Goal: Check status: Check status

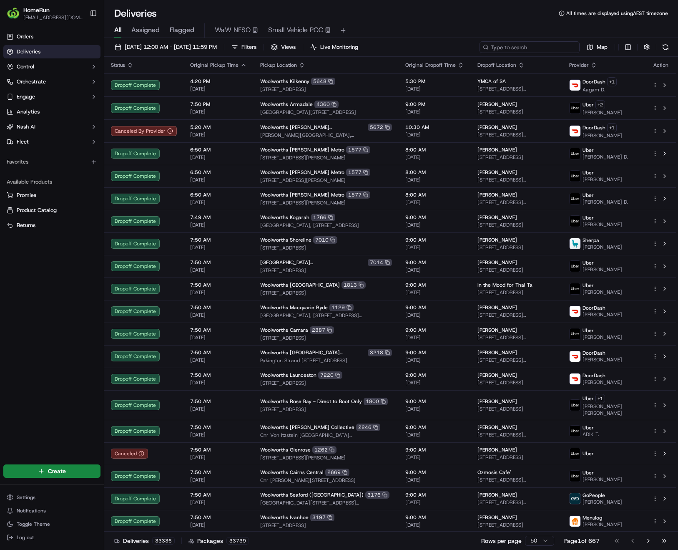
click at [556, 46] on input at bounding box center [530, 47] width 100 height 12
paste input "267454586"
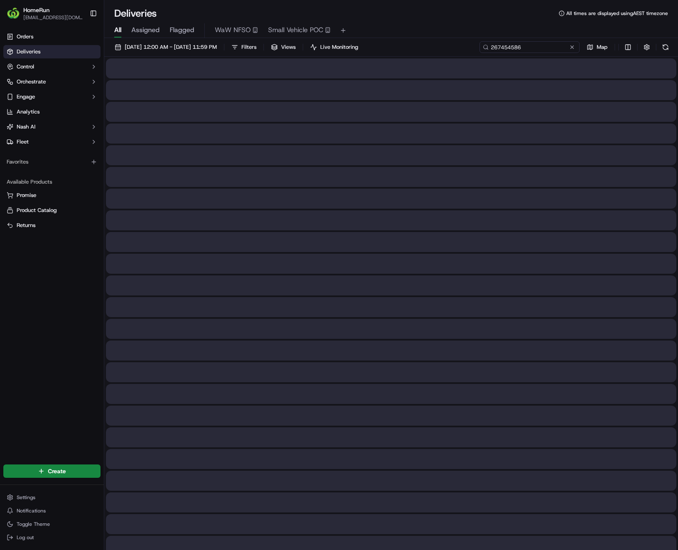
type input "267454586"
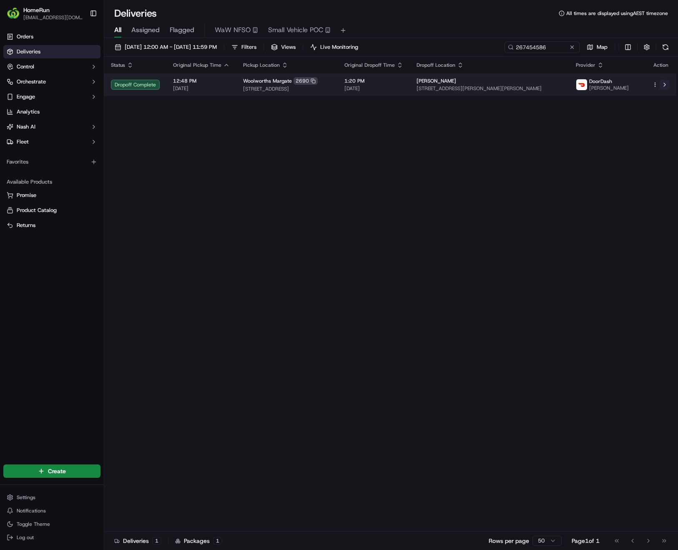
click at [668, 86] on button at bounding box center [665, 85] width 10 height 10
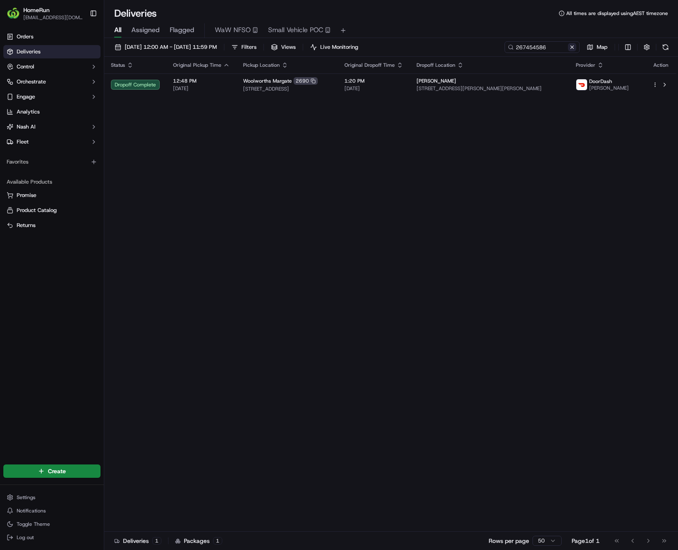
click at [571, 46] on button at bounding box center [572, 47] width 8 height 8
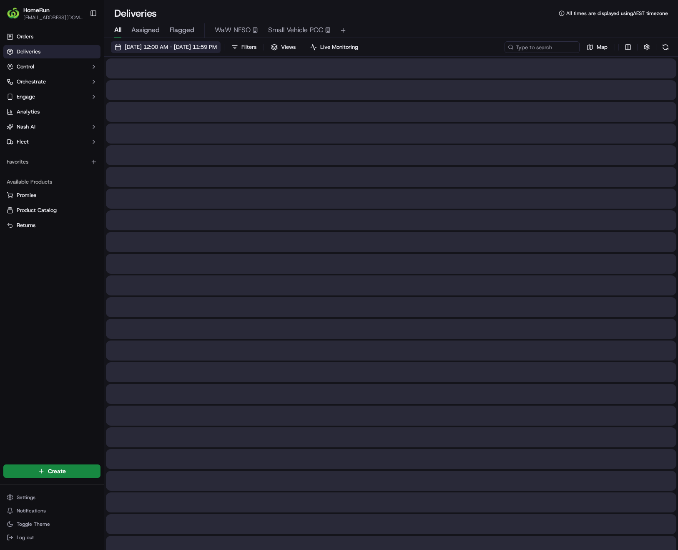
click at [150, 49] on span "19/09/2025 12:00 AM - 19/09/2025 11:59 PM" at bounding box center [171, 47] width 92 height 8
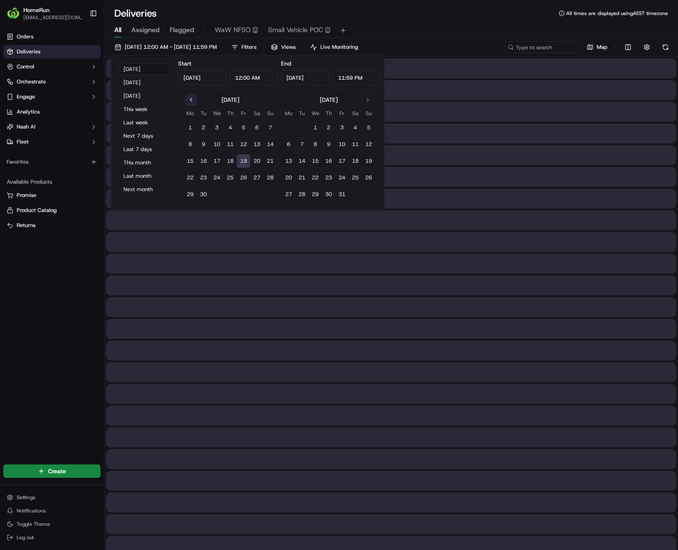
click at [188, 99] on button "Go to previous month" at bounding box center [191, 100] width 12 height 12
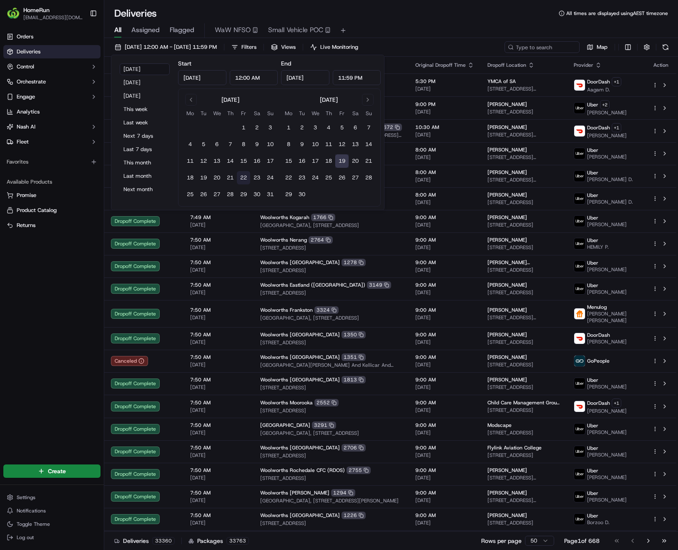
click at [243, 178] on button "22" at bounding box center [243, 177] width 13 height 13
type input "Aug 22, 2025"
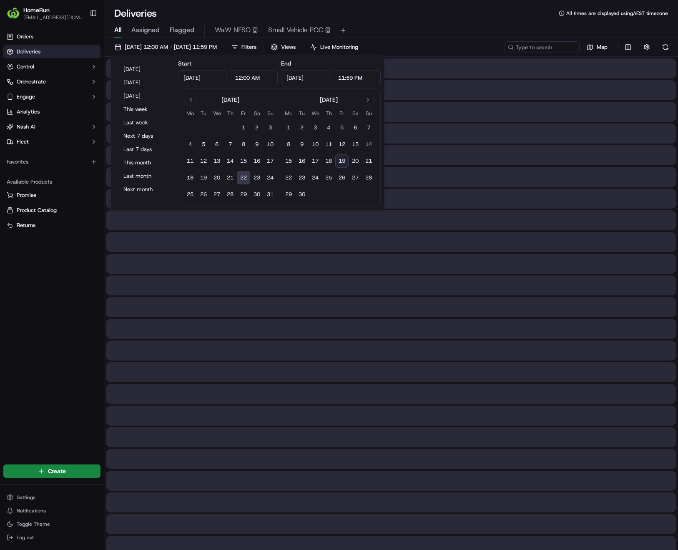
click at [243, 178] on button "22" at bounding box center [243, 177] width 13 height 13
click at [524, 51] on input at bounding box center [530, 47] width 100 height 12
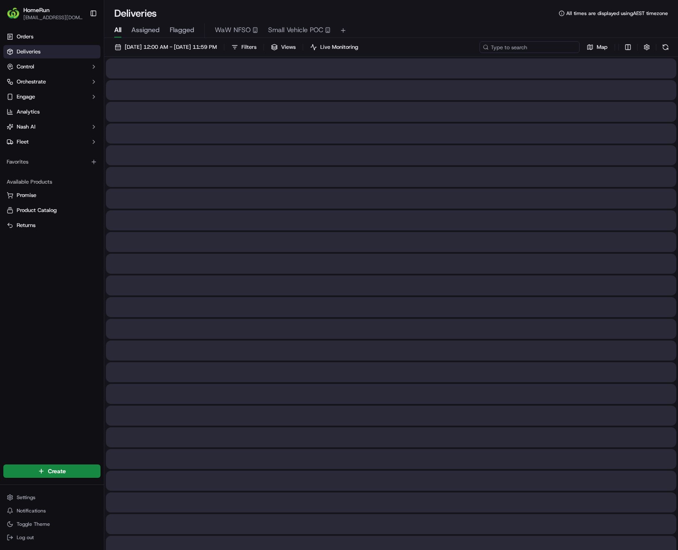
paste input "265647560"
type input "265647560"
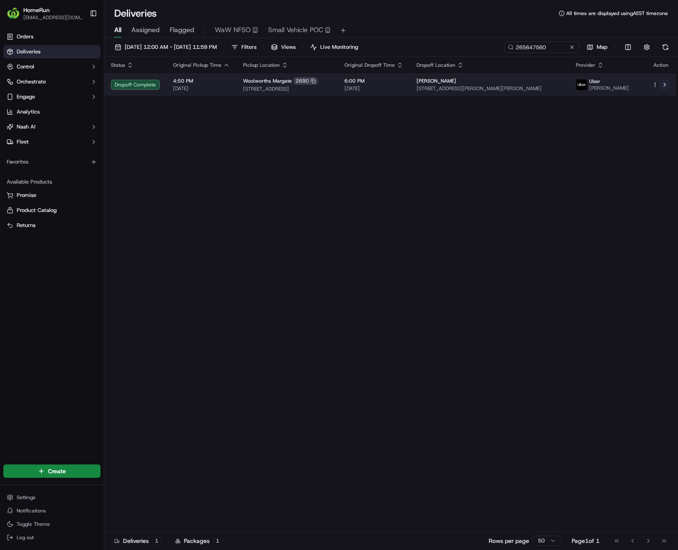
click at [665, 86] on button at bounding box center [665, 85] width 10 height 10
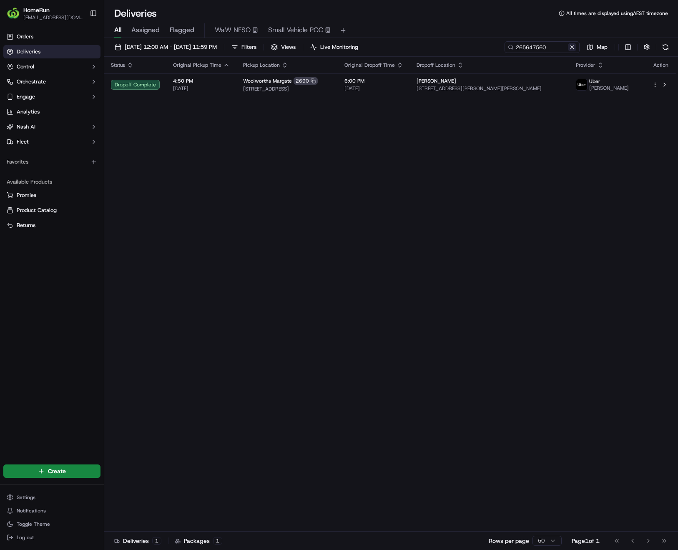
click at [573, 47] on button at bounding box center [572, 47] width 8 height 8
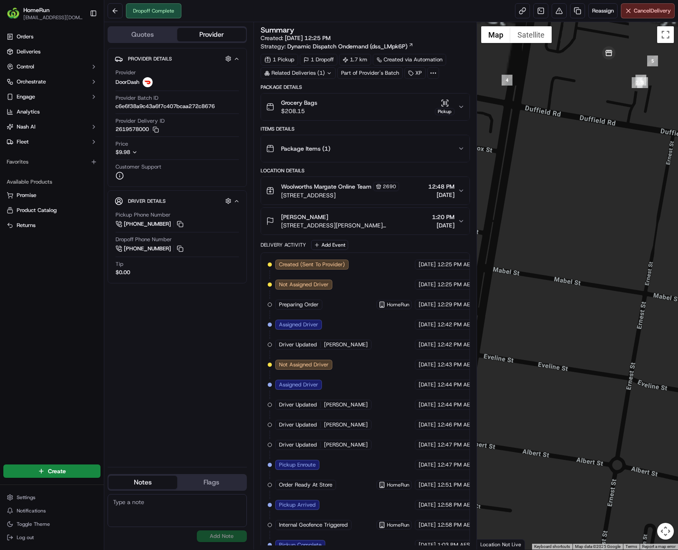
drag, startPoint x: 598, startPoint y: 171, endPoint x: 598, endPoint y: 175, distance: 4.6
click at [598, 175] on div at bounding box center [577, 285] width 201 height 527
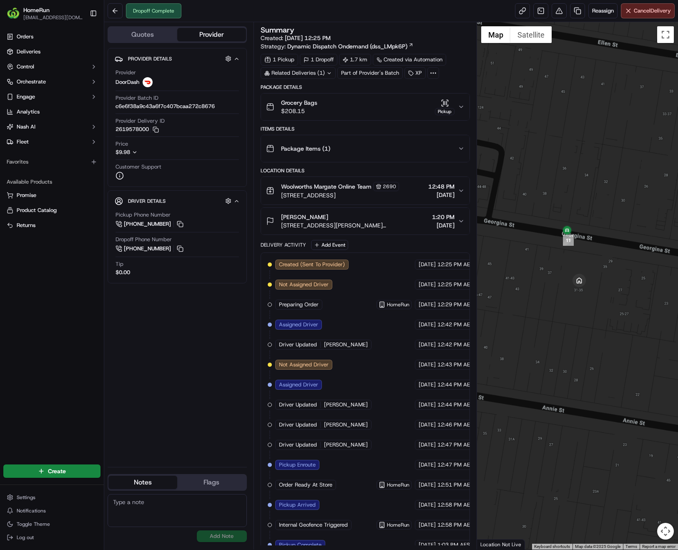
drag, startPoint x: 575, startPoint y: 280, endPoint x: 579, endPoint y: 352, distance: 71.9
click at [579, 352] on div at bounding box center [577, 285] width 201 height 527
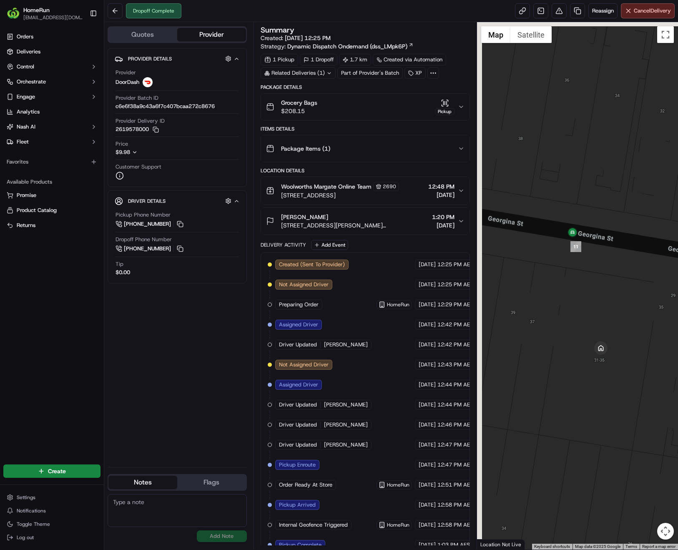
drag, startPoint x: 561, startPoint y: 245, endPoint x: 603, endPoint y: 272, distance: 50.1
click at [603, 272] on div at bounding box center [577, 285] width 201 height 527
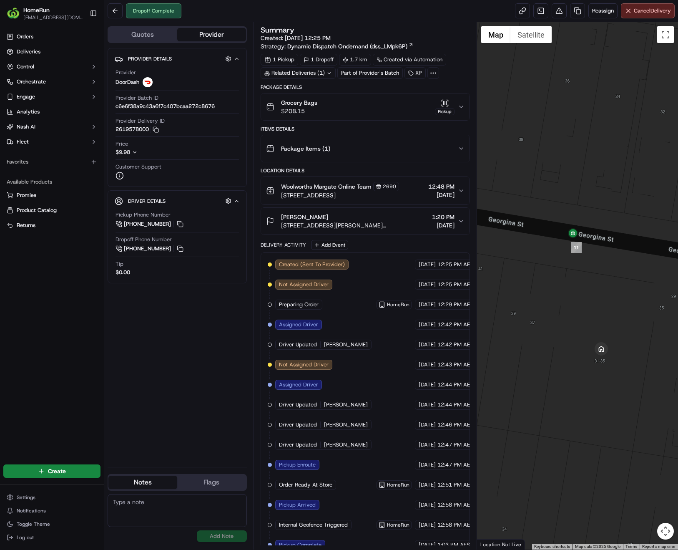
drag, startPoint x: 604, startPoint y: 268, endPoint x: 608, endPoint y: 281, distance: 13.1
click at [608, 281] on div at bounding box center [577, 285] width 201 height 527
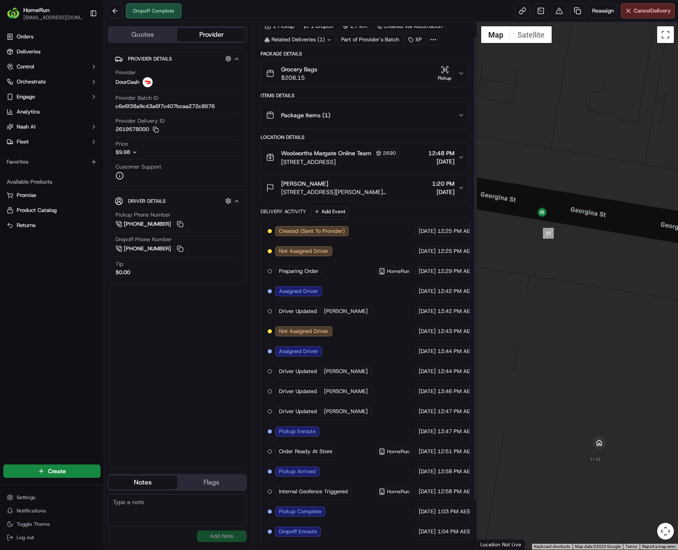
scroll to position [72, 0]
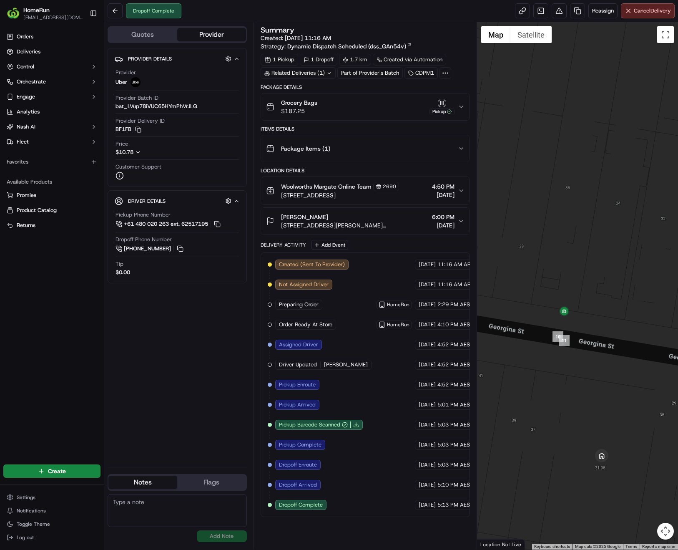
click at [590, 350] on div at bounding box center [577, 285] width 201 height 527
